Goal: Task Accomplishment & Management: Use online tool/utility

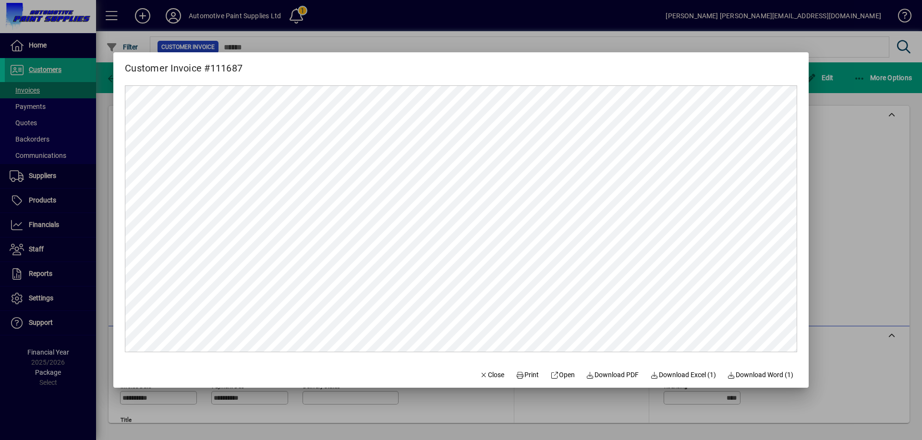
click at [52, 83] on div at bounding box center [461, 220] width 922 height 440
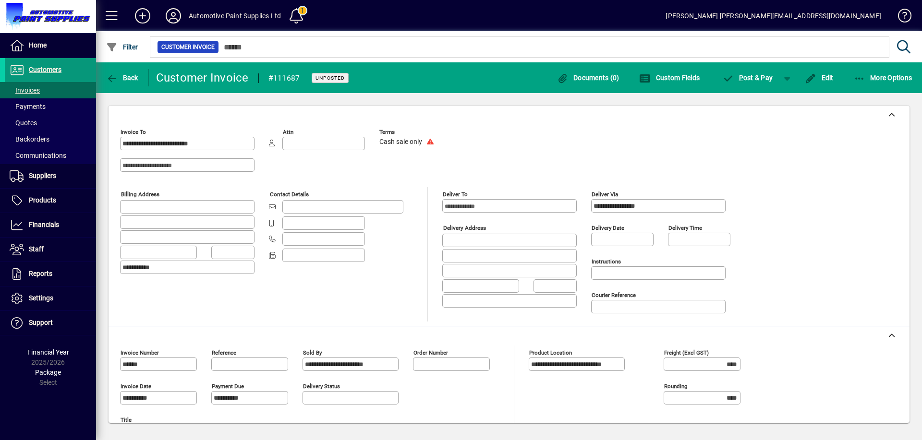
click at [52, 77] on span at bounding box center [50, 70] width 91 height 23
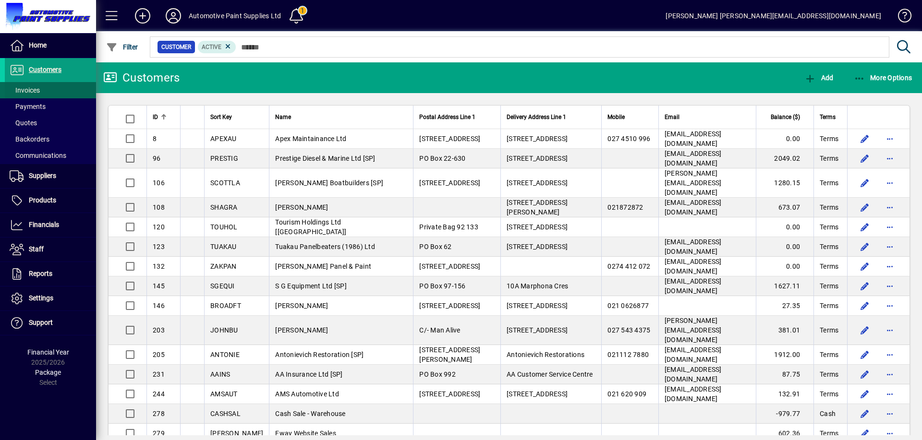
click at [69, 86] on span at bounding box center [50, 90] width 91 height 23
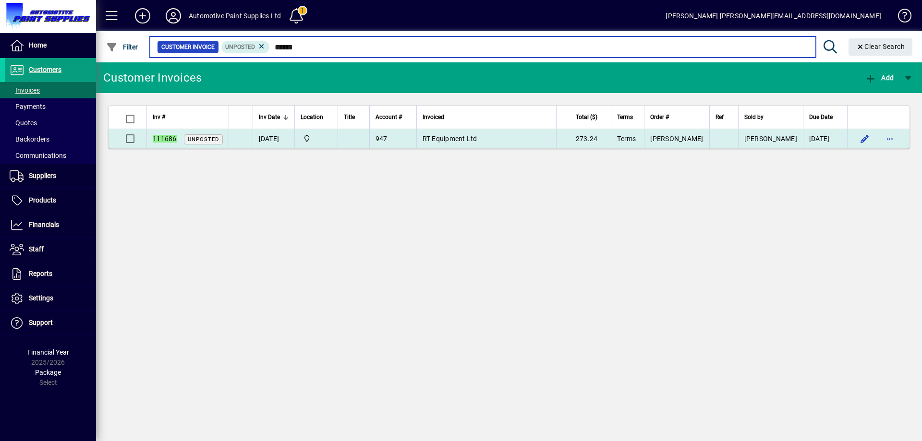
type input "******"
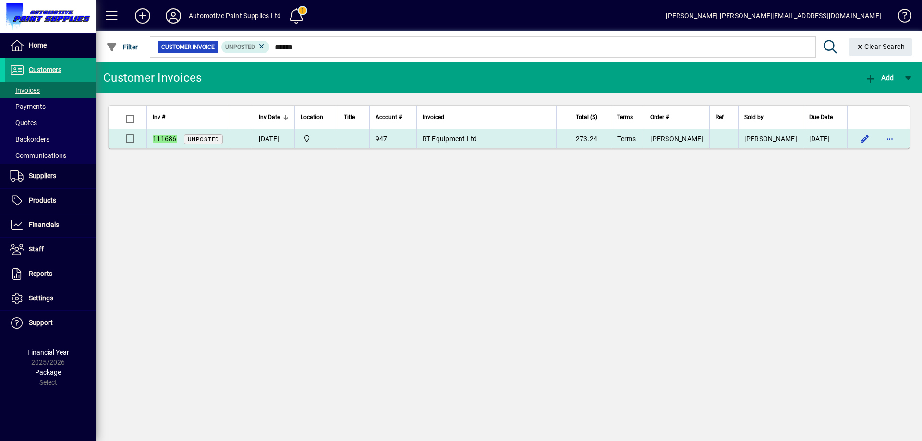
click at [480, 134] on td "RT Equipment Ltd" at bounding box center [486, 138] width 140 height 19
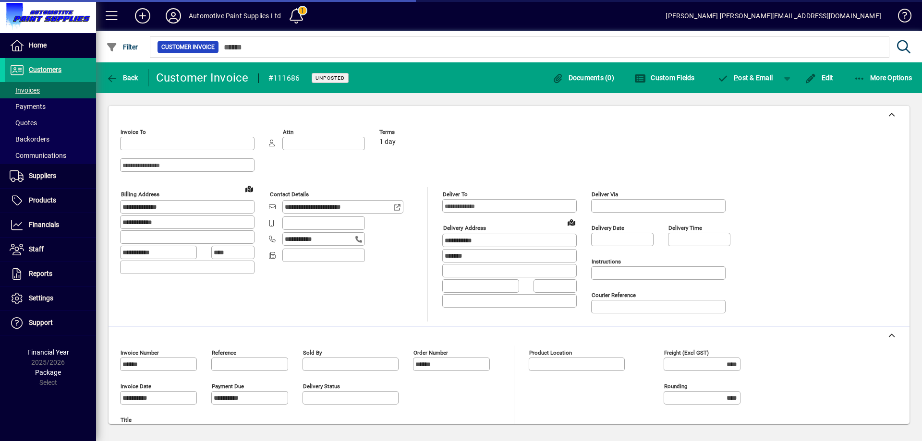
type input "**********"
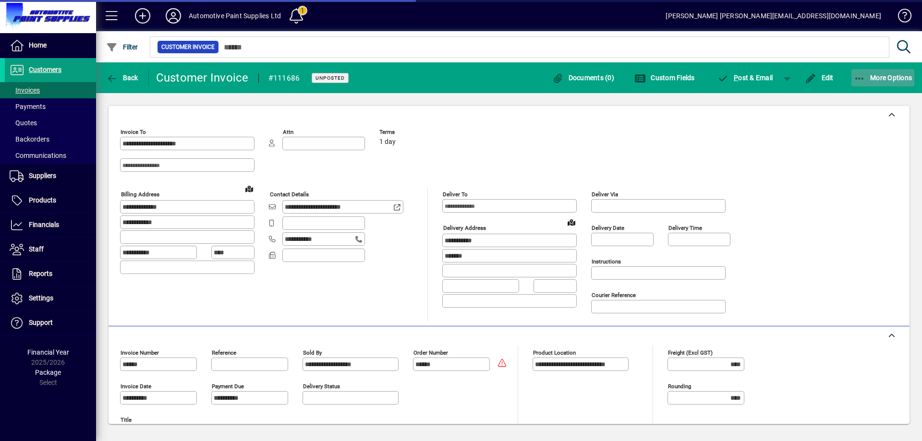
click at [861, 81] on icon "button" at bounding box center [859, 79] width 12 height 10
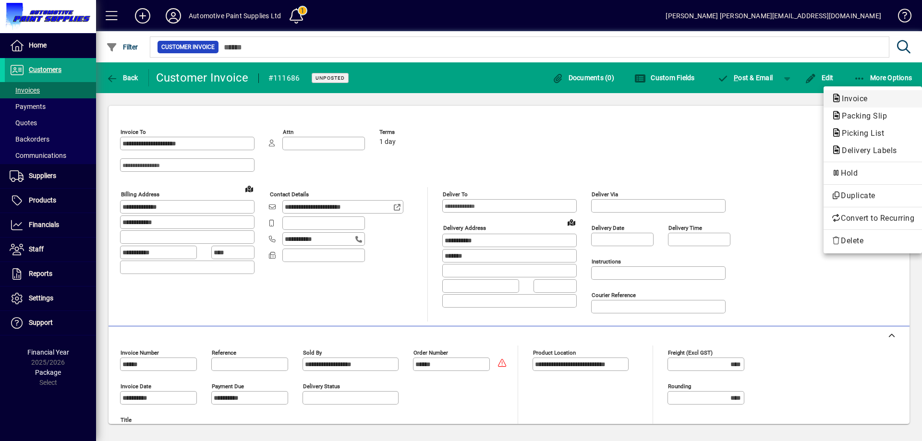
click at [852, 96] on span "Invoice" at bounding box center [851, 98] width 41 height 9
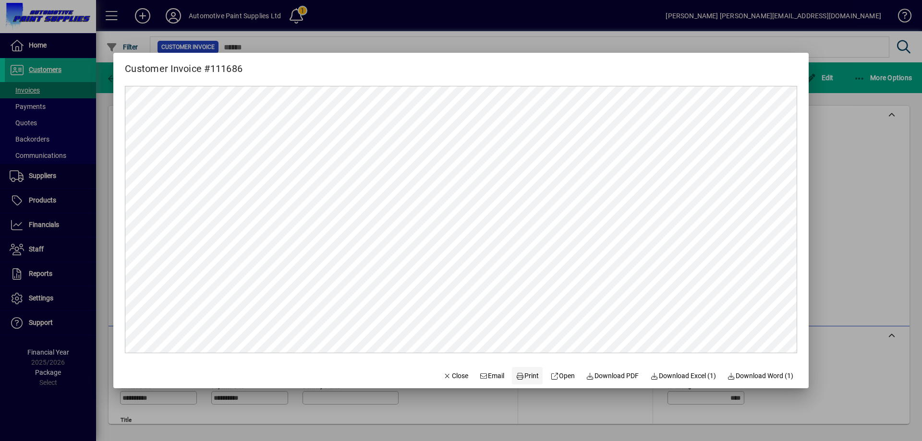
click at [518, 373] on span "Print" at bounding box center [527, 376] width 23 height 10
click at [456, 369] on span "button" at bounding box center [455, 375] width 33 height 23
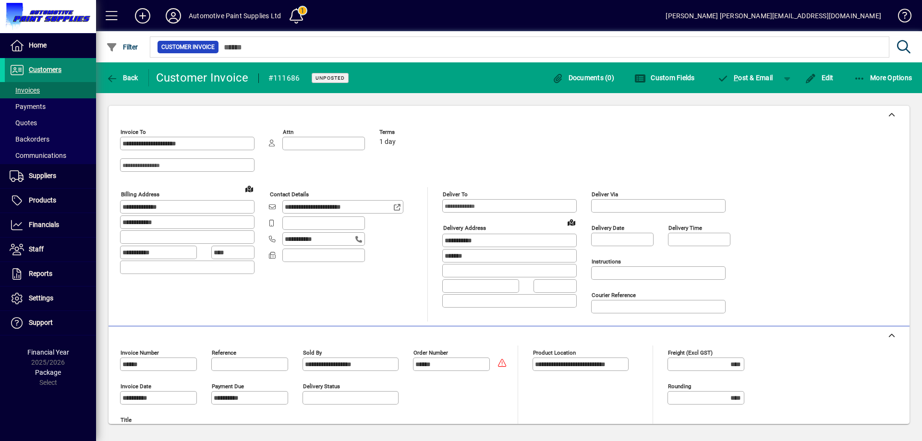
click at [53, 70] on span "Customers" at bounding box center [45, 70] width 33 height 8
